Goal: Information Seeking & Learning: Learn about a topic

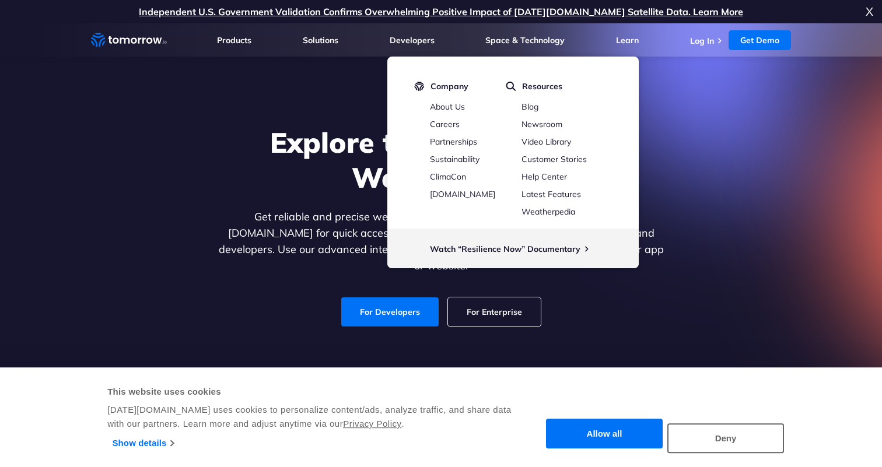
click at [296, 192] on h1 "Explore the World’s Best Weather API" at bounding box center [441, 160] width 450 height 70
click at [410, 313] on link "For Developers" at bounding box center [389, 311] width 97 height 29
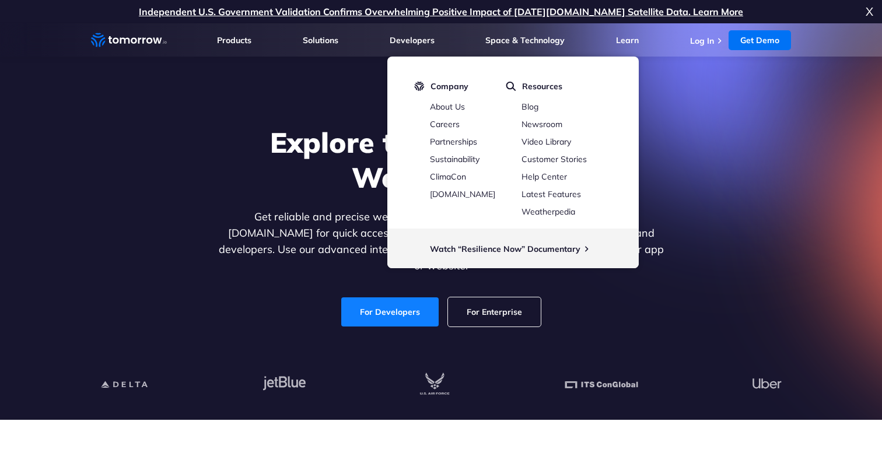
click at [398, 304] on link "For Developers" at bounding box center [389, 311] width 97 height 29
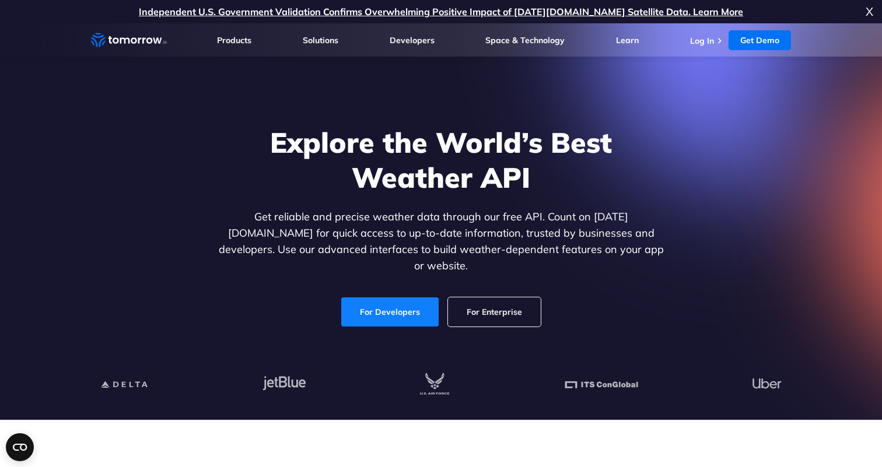
click at [400, 298] on link "For Developers" at bounding box center [389, 311] width 97 height 29
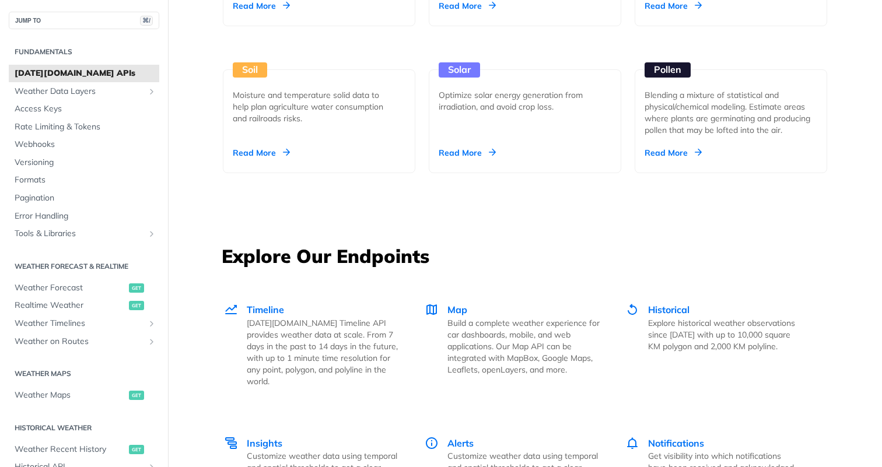
scroll to position [1360, 0]
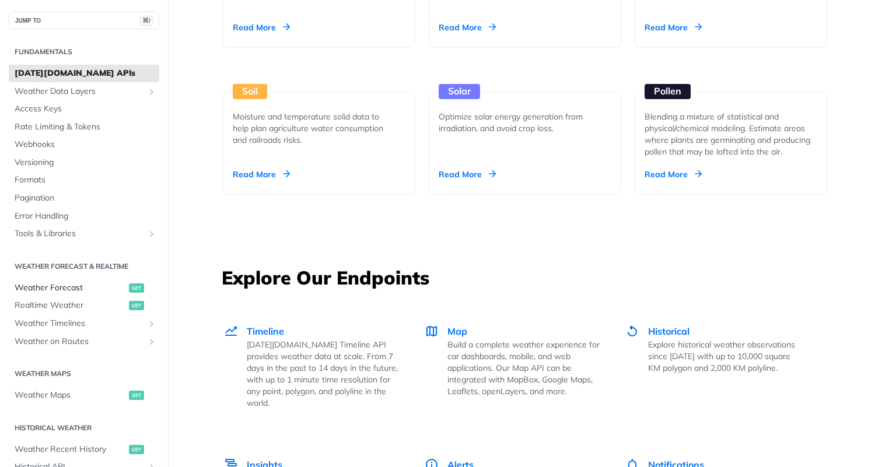
click at [61, 280] on link "Weather Forecast get" at bounding box center [84, 287] width 150 height 17
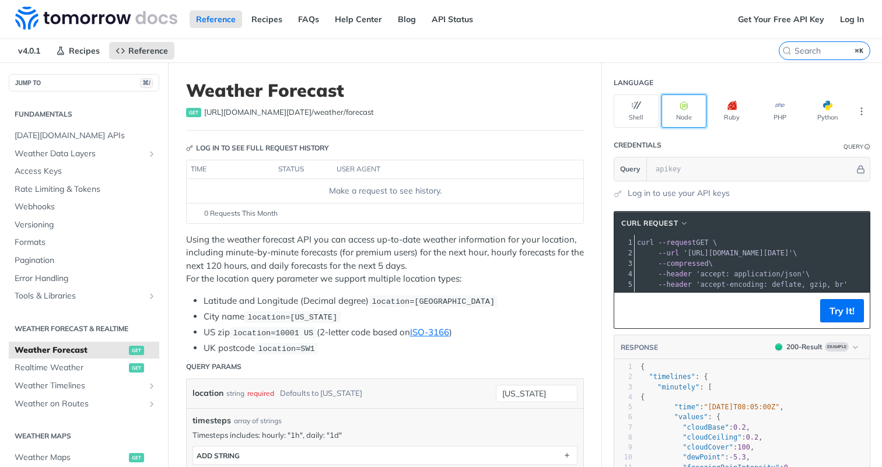
click at [696, 121] on button "Node" at bounding box center [683, 110] width 45 height 33
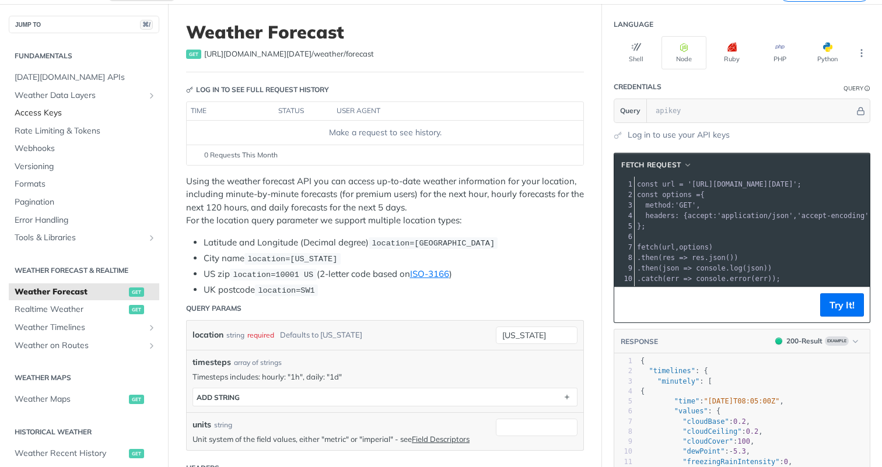
click at [79, 116] on span "Access Keys" at bounding box center [86, 113] width 142 height 12
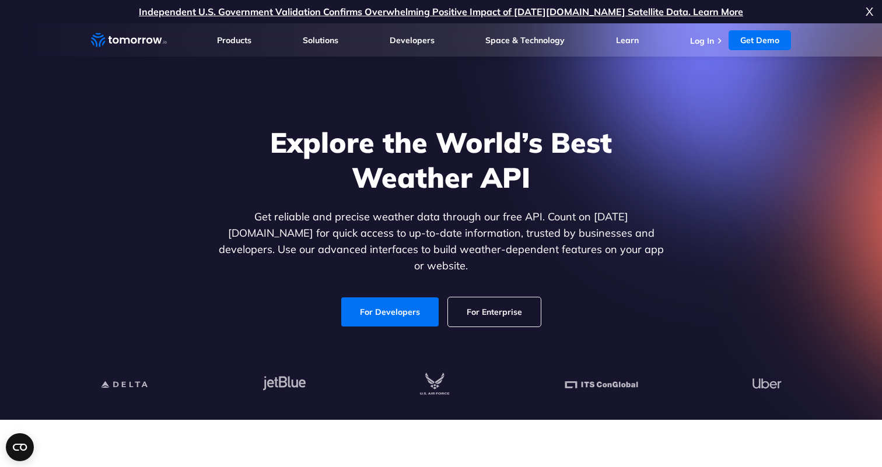
click at [314, 229] on p "Get reliable and precise weather data through our free API. Count on [DATE][DOM…" at bounding box center [441, 241] width 450 height 65
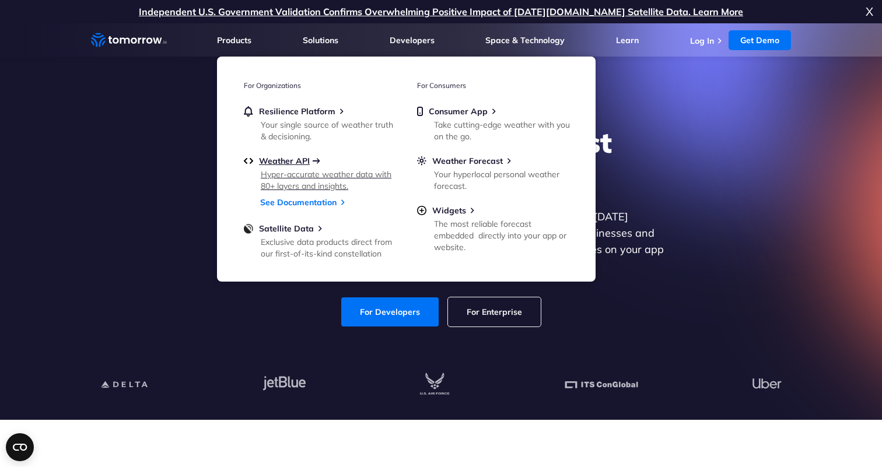
click at [307, 162] on span "Weather API" at bounding box center [284, 161] width 51 height 10
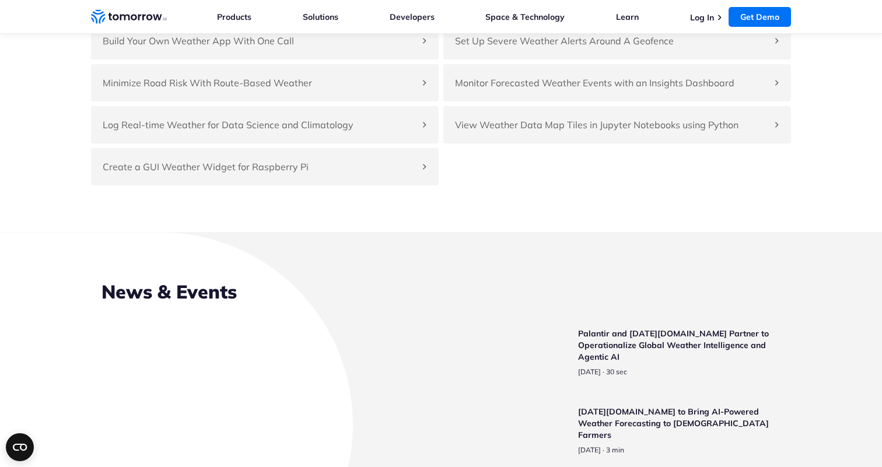
scroll to position [2708, 0]
